Goal: Navigation & Orientation: Find specific page/section

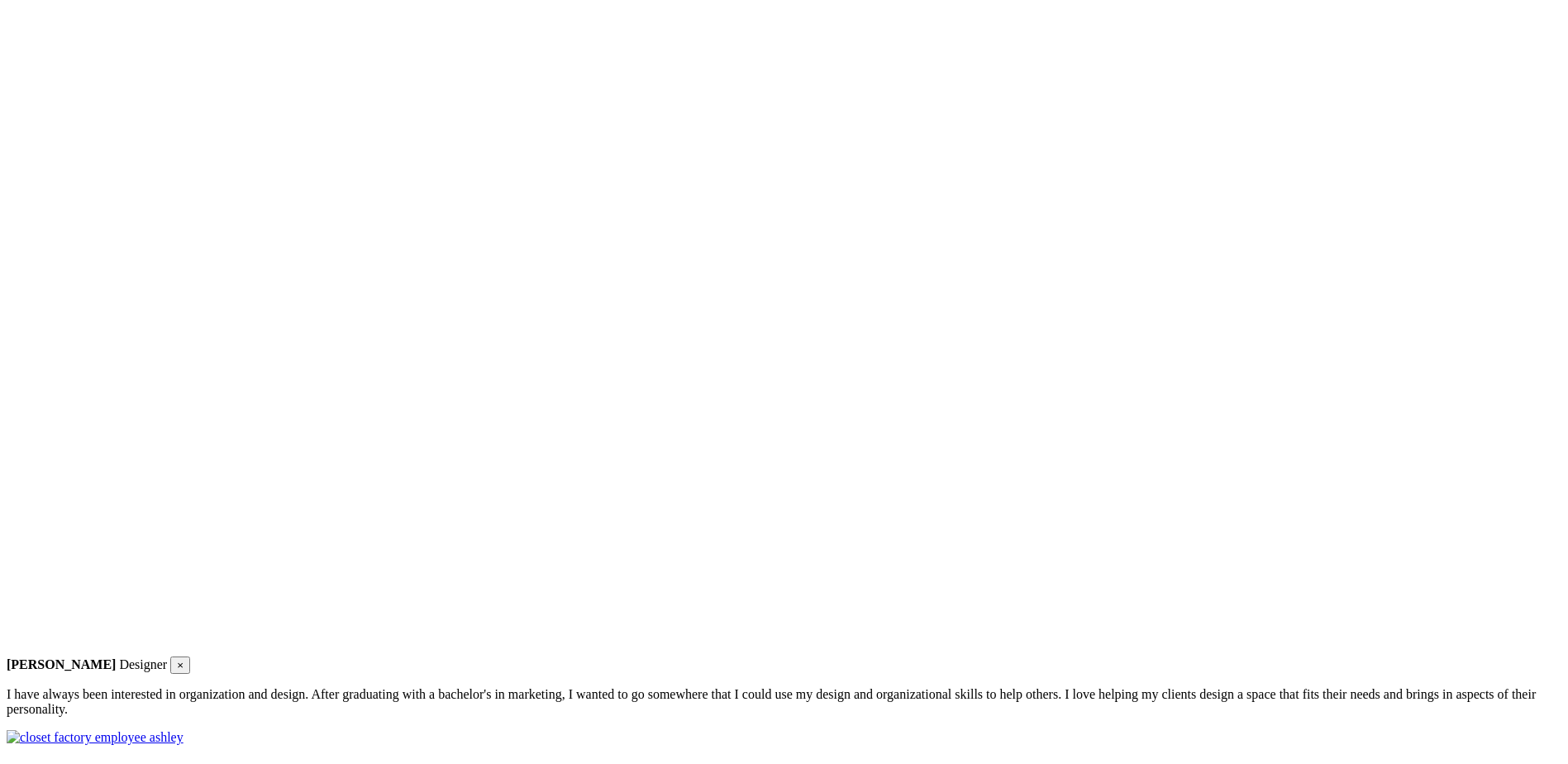
scroll to position [3061, 0]
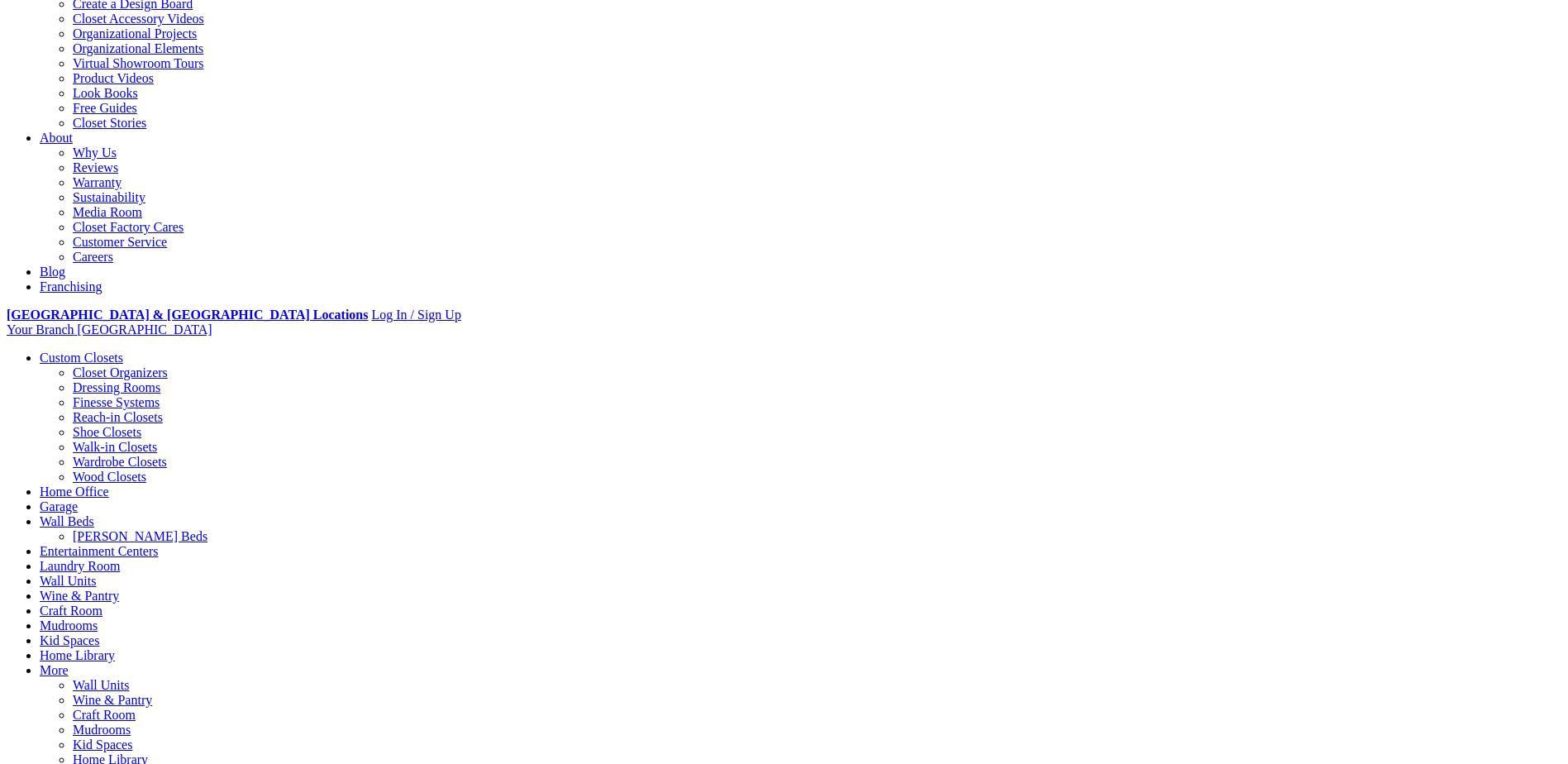
scroll to position [413, 0]
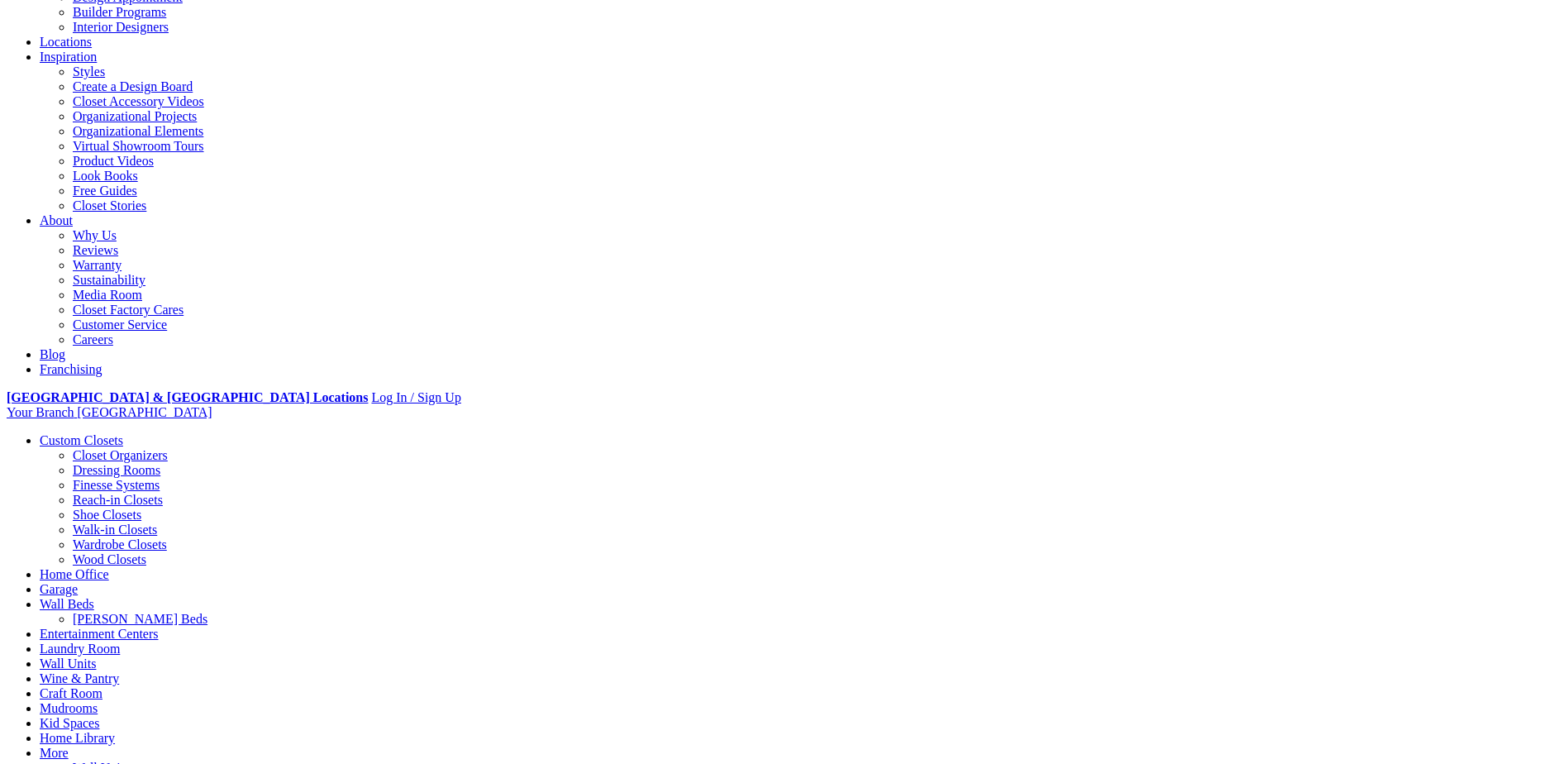
scroll to position [83, 0]
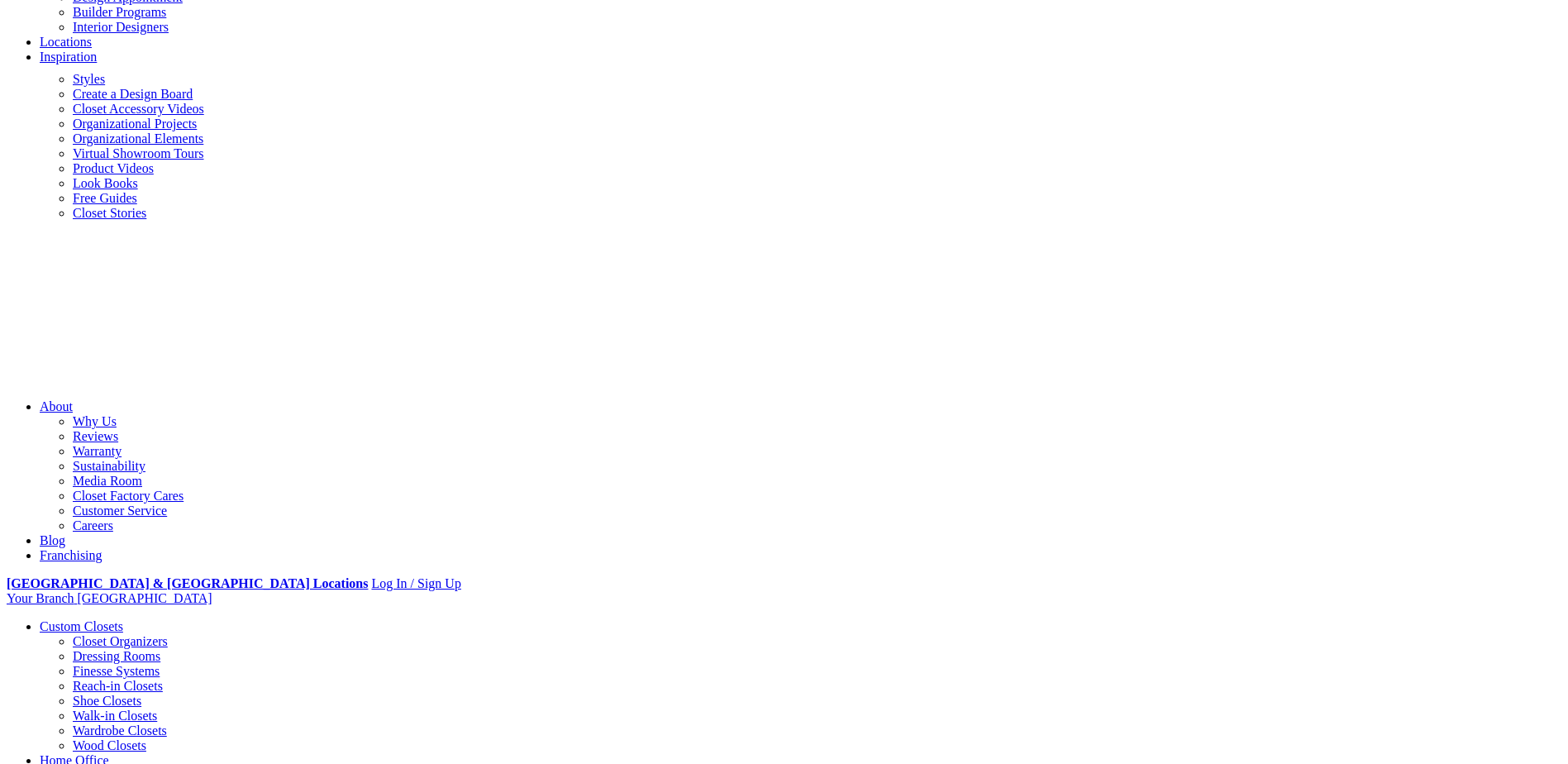
scroll to position [166, 0]
